Goal: Transaction & Acquisition: Purchase product/service

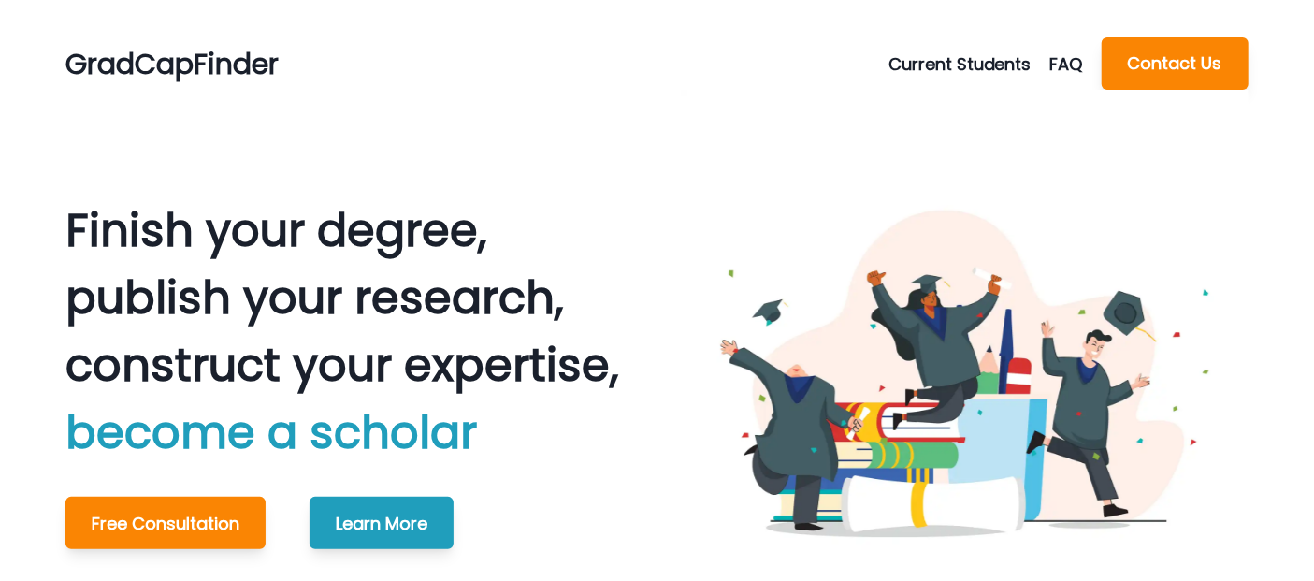
click at [968, 64] on button "Current Students" at bounding box center [970, 63] width 162 height 25
click at [957, 108] on button "Schedule Meeting" at bounding box center [995, 110] width 208 height 34
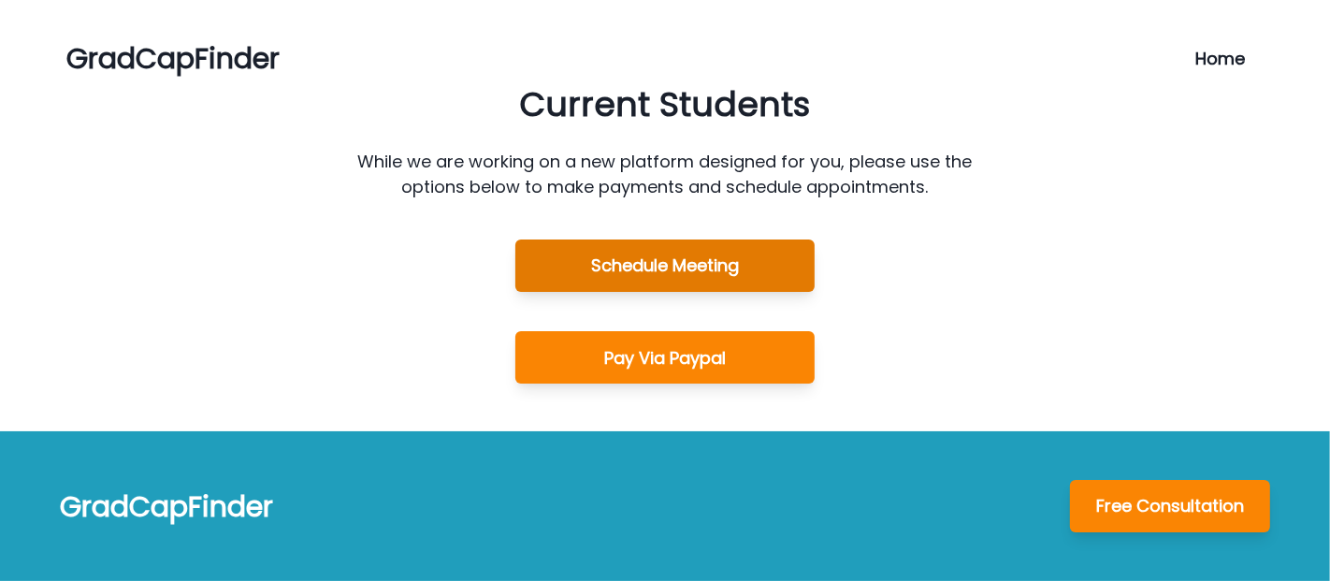
click at [672, 274] on button "Schedule Meeting" at bounding box center [664, 265] width 299 height 52
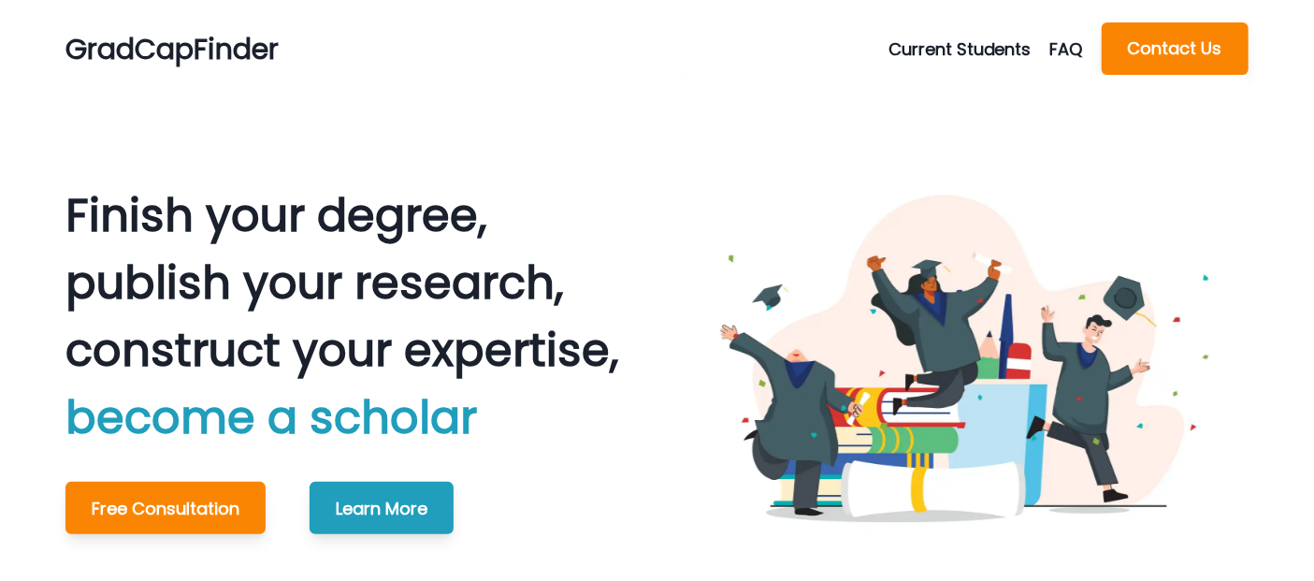
scroll to position [15, 0]
click at [912, 41] on button "Current Students" at bounding box center [970, 48] width 162 height 25
click at [922, 86] on button "Schedule Meeting" at bounding box center [995, 95] width 208 height 34
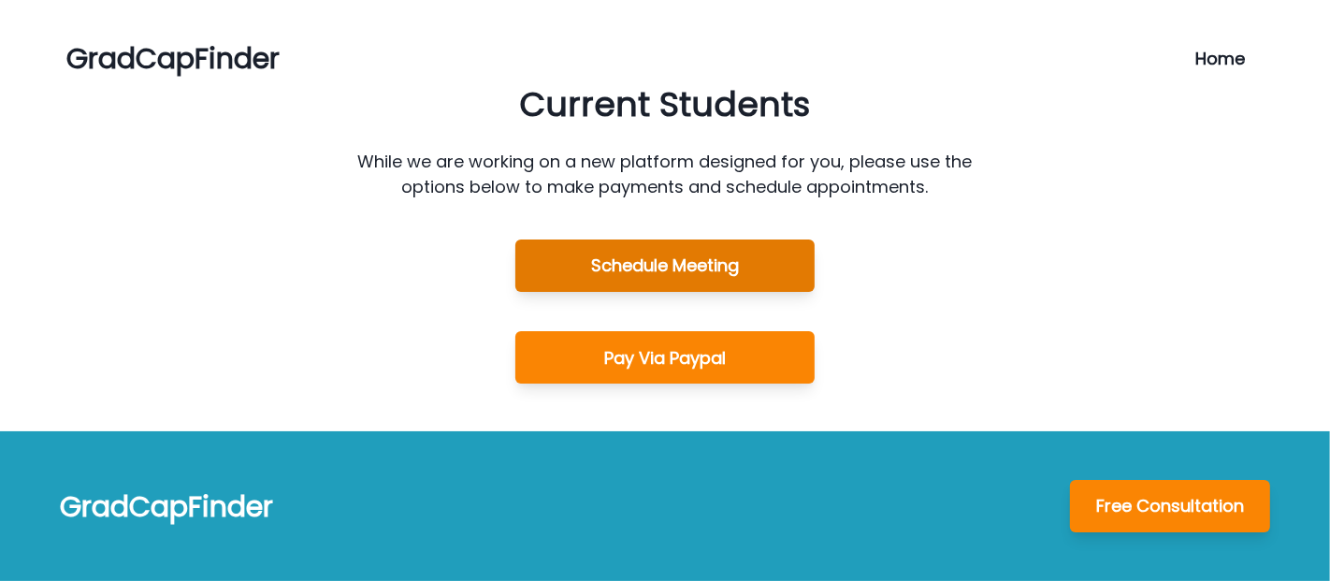
click at [746, 266] on button "Schedule Meeting" at bounding box center [664, 265] width 299 height 52
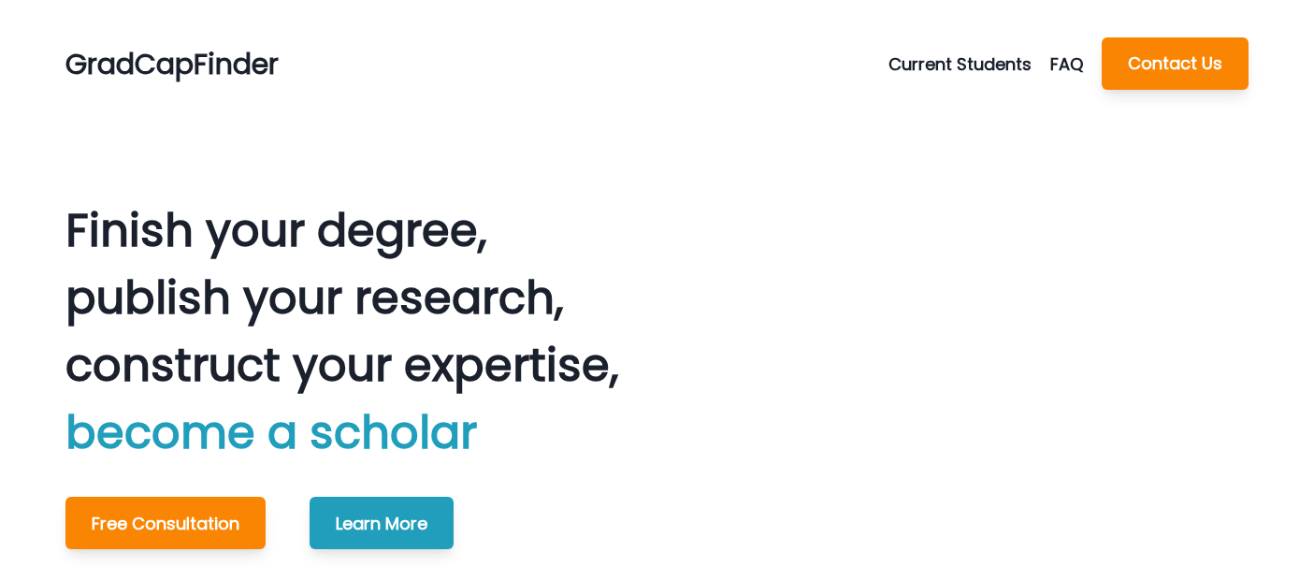
scroll to position [15, 0]
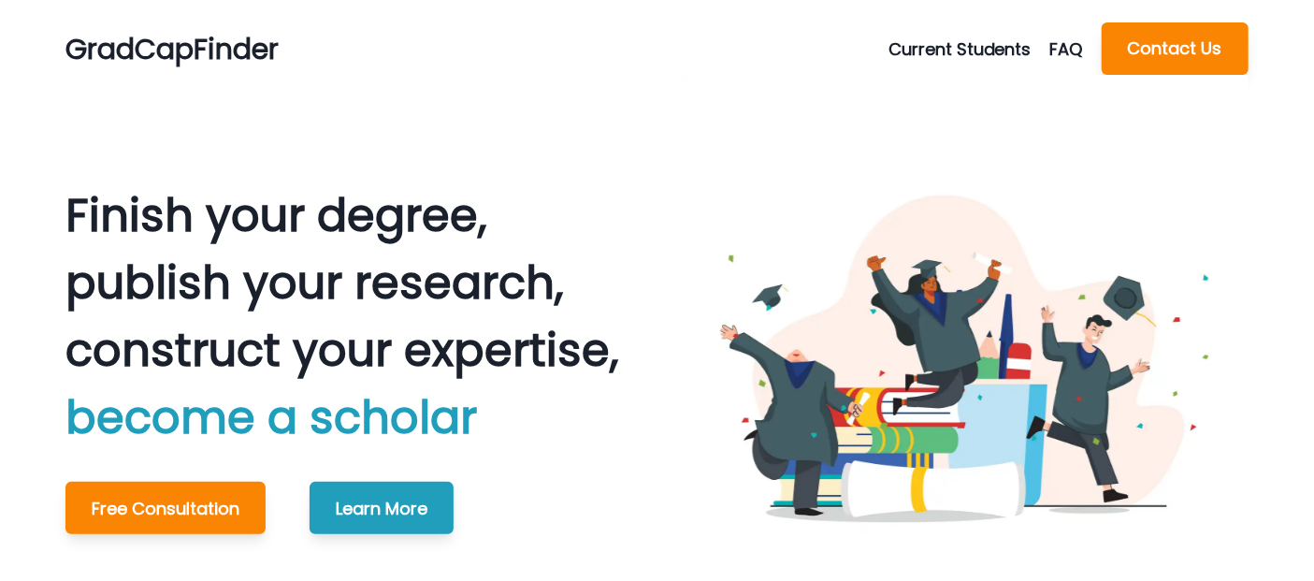
click at [951, 50] on button "Current Students" at bounding box center [970, 48] width 162 height 25
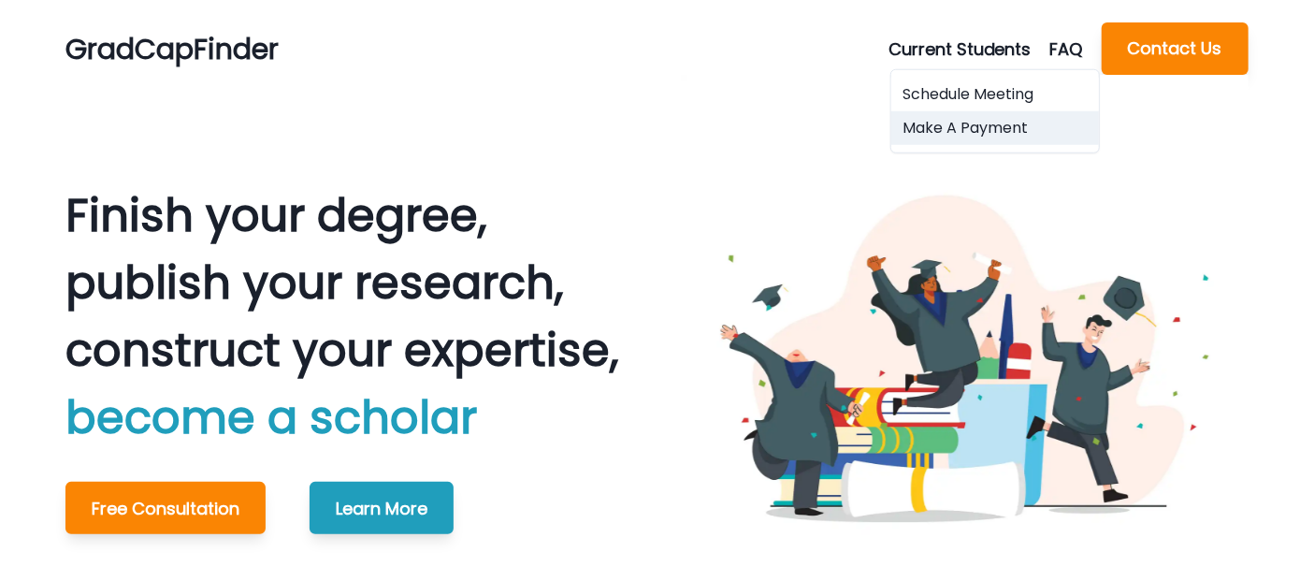
click at [947, 129] on button "Make A Payment" at bounding box center [995, 128] width 208 height 34
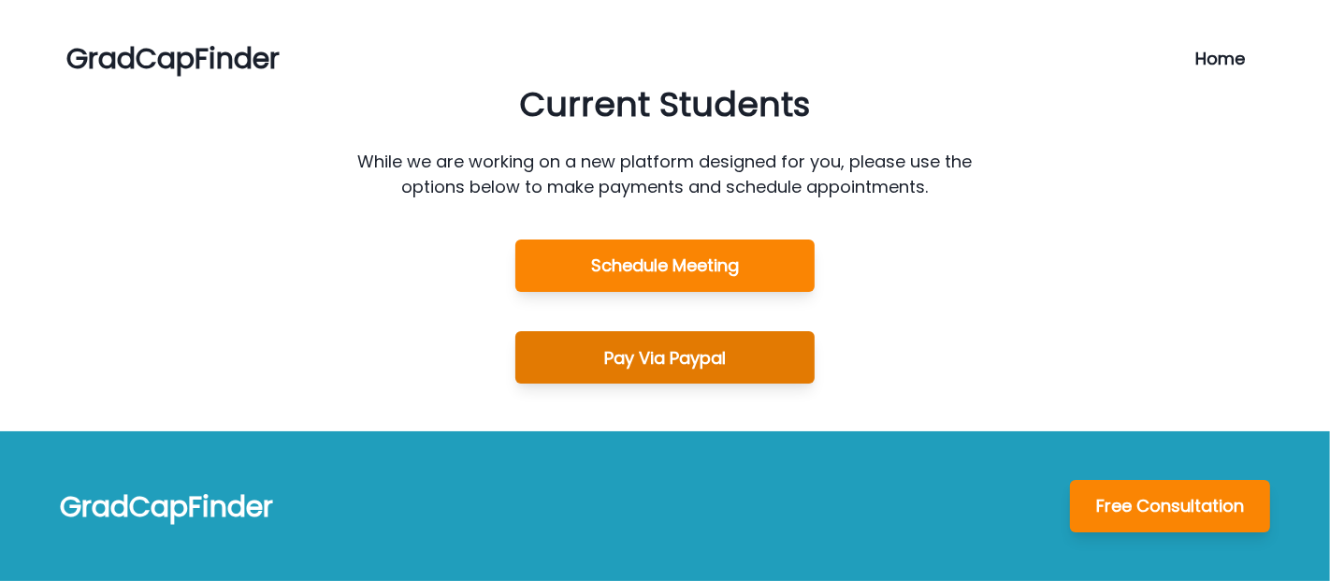
click at [721, 354] on button "Pay Via Paypal" at bounding box center [664, 357] width 299 height 52
